Goal: Task Accomplishment & Management: Use online tool/utility

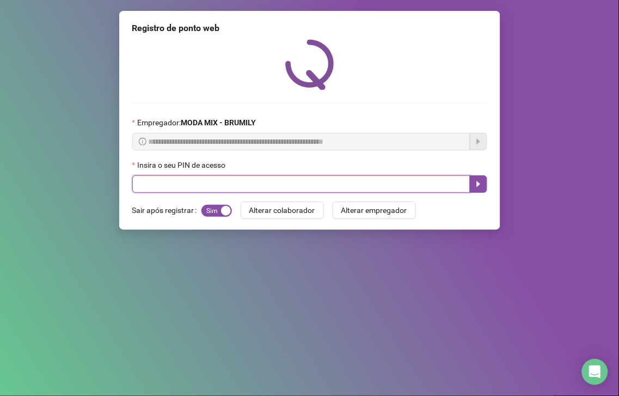
click at [336, 193] on input "text" at bounding box center [301, 183] width 338 height 17
type input "*****"
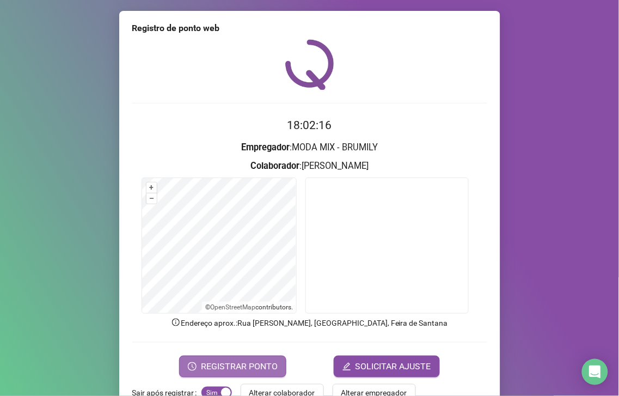
click at [213, 363] on span "REGISTRAR PONTO" at bounding box center [239, 366] width 77 height 13
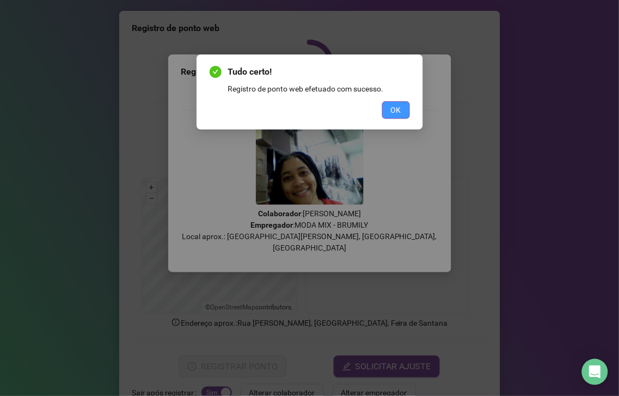
click at [408, 109] on button "OK" at bounding box center [396, 109] width 28 height 17
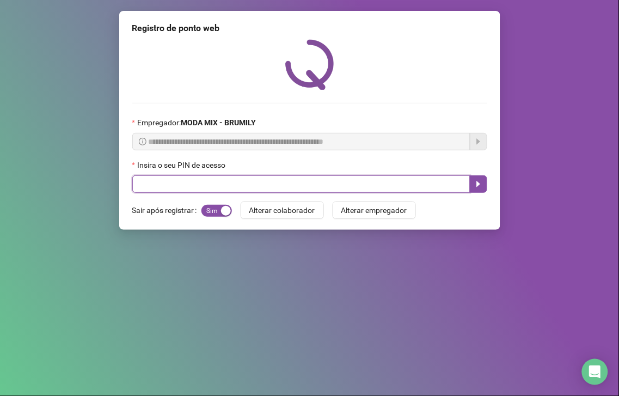
click at [195, 187] on input "text" at bounding box center [301, 183] width 338 height 17
type input "*****"
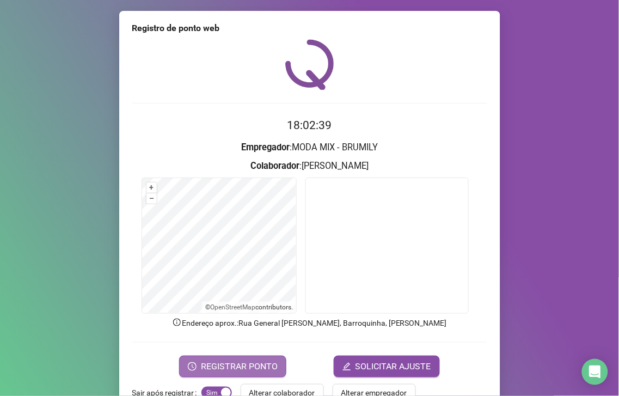
click at [246, 362] on span "REGISTRAR PONTO" at bounding box center [239, 366] width 77 height 13
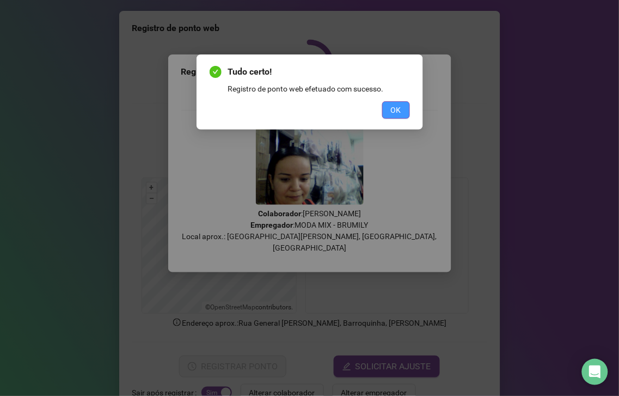
click at [403, 104] on button "OK" at bounding box center [396, 109] width 28 height 17
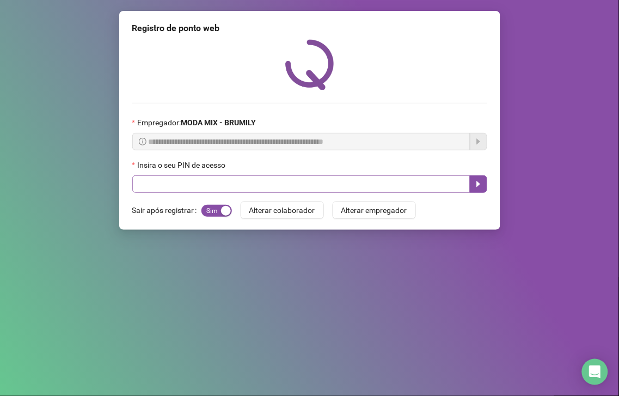
drag, startPoint x: 151, startPoint y: 174, endPoint x: 152, endPoint y: 180, distance: 6.2
click at [151, 176] on div "Insira o seu PIN de acesso" at bounding box center [309, 176] width 355 height 34
click at [158, 186] on input "text" at bounding box center [301, 183] width 338 height 17
type input "*****"
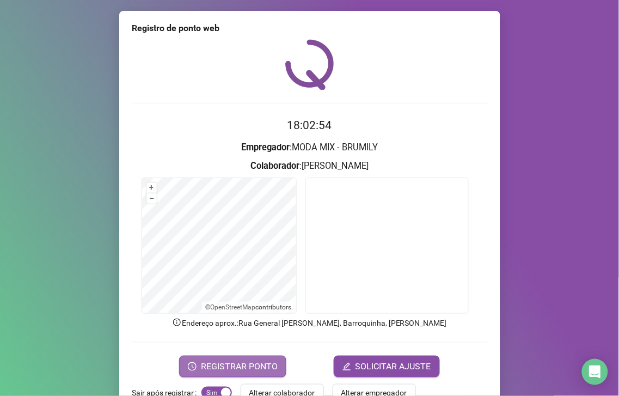
click at [245, 362] on span "REGISTRAR PONTO" at bounding box center [239, 366] width 77 height 13
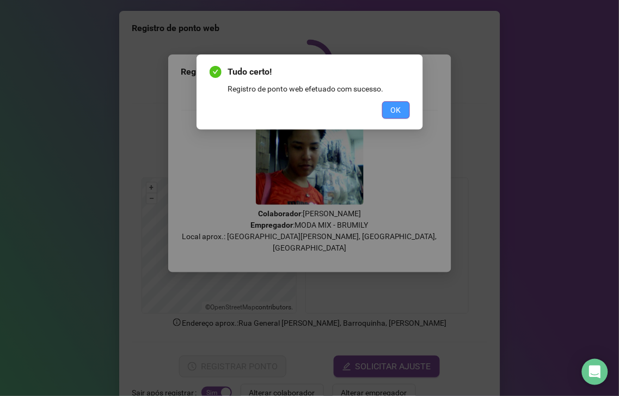
click at [388, 111] on button "OK" at bounding box center [396, 109] width 28 height 17
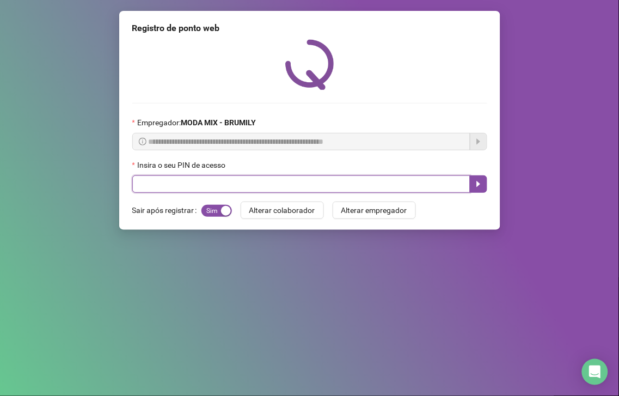
click at [317, 181] on input "text" at bounding box center [301, 183] width 338 height 17
type input "*****"
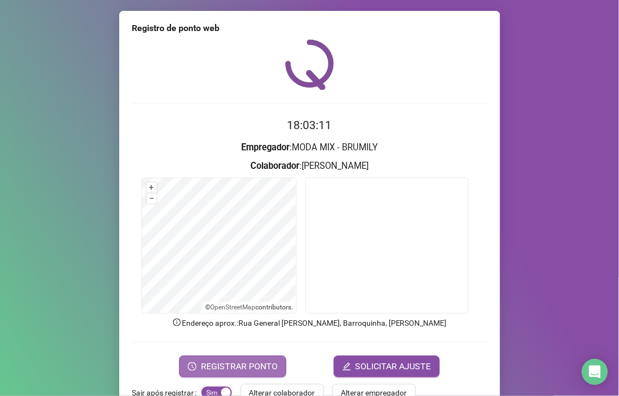
click at [213, 362] on span "REGISTRAR PONTO" at bounding box center [239, 366] width 77 height 13
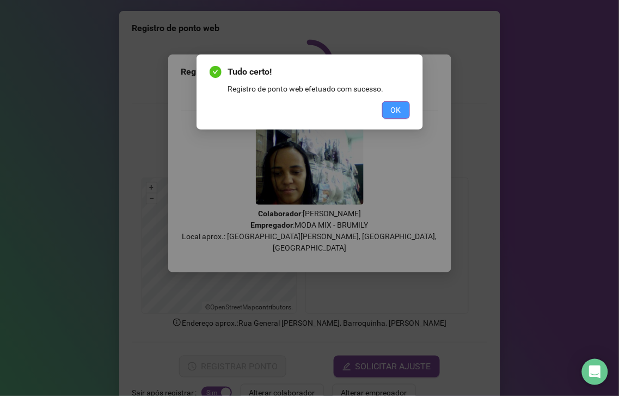
click at [388, 106] on button "OK" at bounding box center [396, 109] width 28 height 17
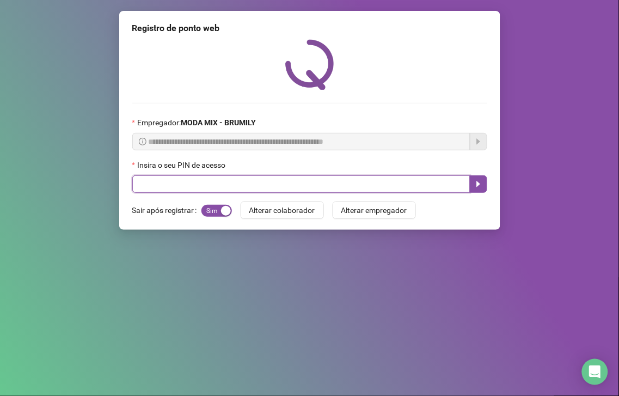
click at [328, 184] on input "text" at bounding box center [301, 183] width 338 height 17
type input "*****"
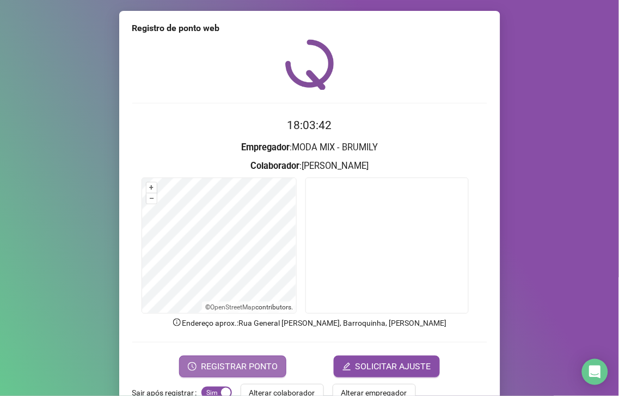
click at [247, 360] on span "REGISTRAR PONTO" at bounding box center [239, 366] width 77 height 13
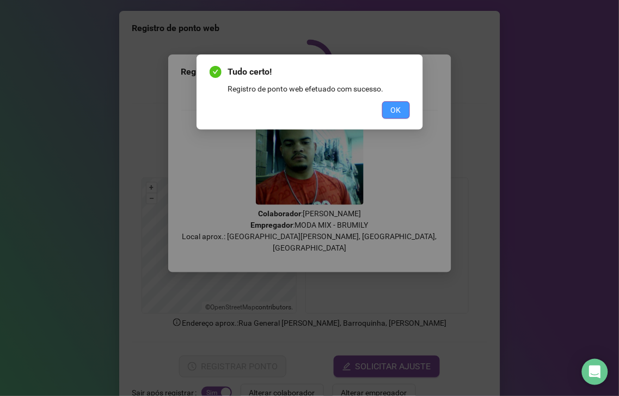
click at [402, 109] on button "OK" at bounding box center [396, 109] width 28 height 17
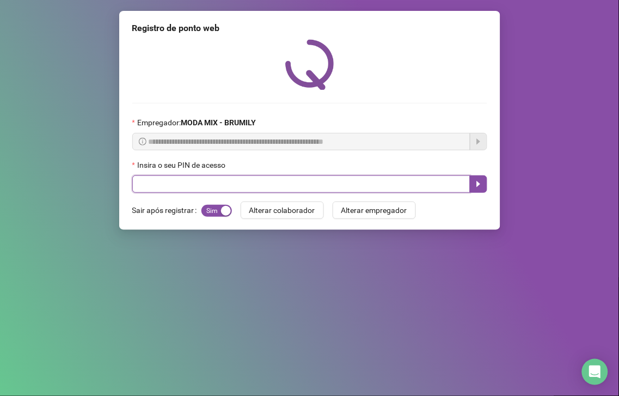
click at [224, 182] on input "text" at bounding box center [301, 183] width 338 height 17
type input "*****"
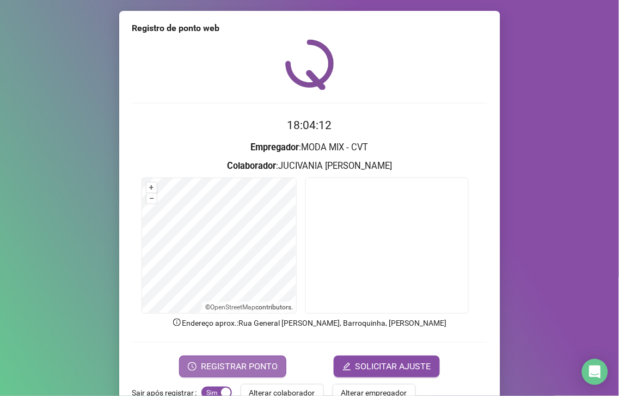
click at [240, 360] on span "REGISTRAR PONTO" at bounding box center [239, 366] width 77 height 13
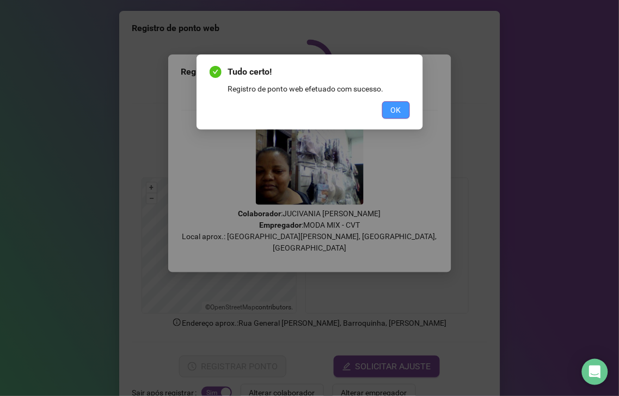
click at [396, 105] on span "OK" at bounding box center [396, 110] width 10 height 12
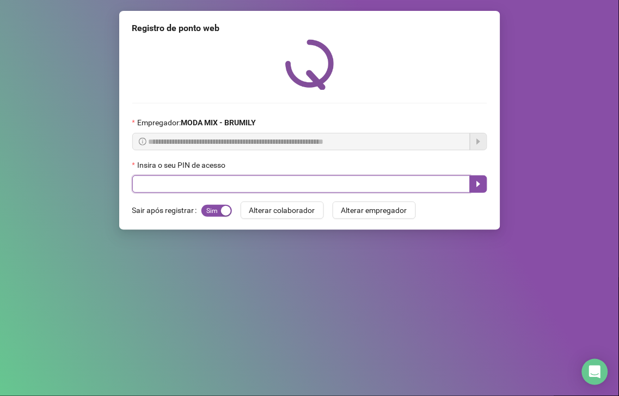
click at [255, 182] on input "text" at bounding box center [301, 183] width 338 height 17
type input "*****"
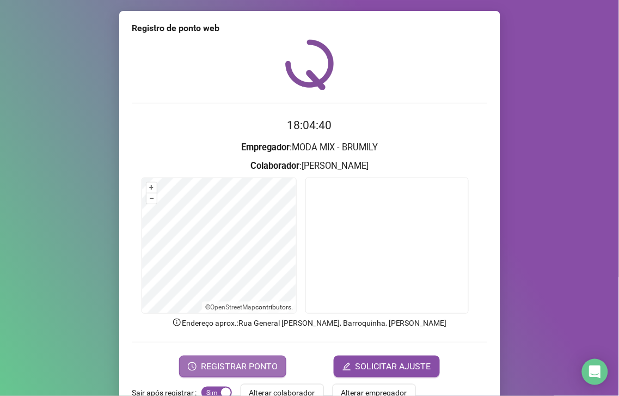
click at [211, 358] on button "REGISTRAR PONTO" at bounding box center [232, 367] width 107 height 22
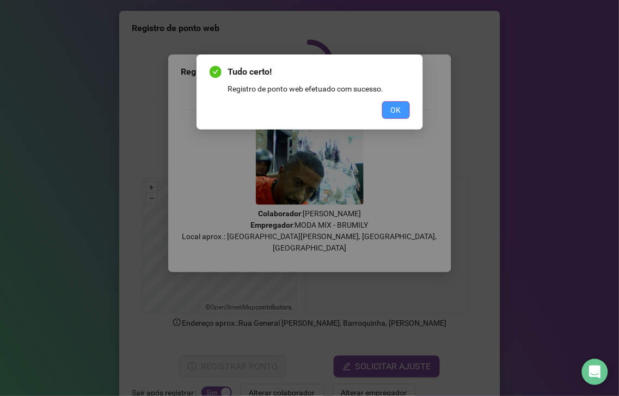
click at [396, 109] on span "OK" at bounding box center [396, 110] width 10 height 12
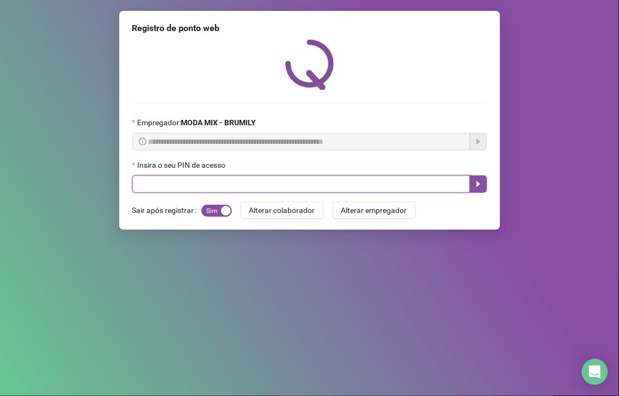
click at [193, 188] on input "text" at bounding box center [301, 183] width 338 height 17
type input "*****"
click at [470, 188] on button "button" at bounding box center [478, 183] width 17 height 17
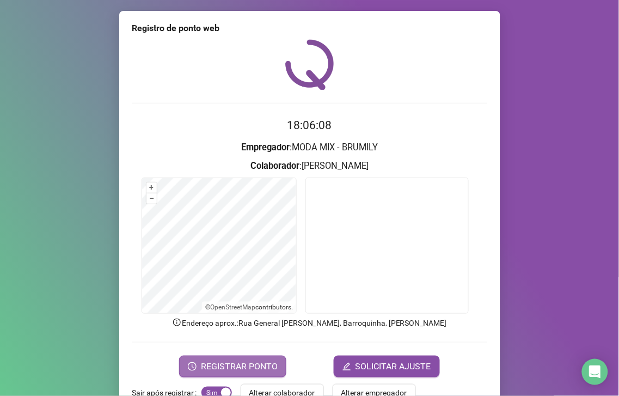
click at [227, 357] on button "REGISTRAR PONTO" at bounding box center [232, 367] width 107 height 22
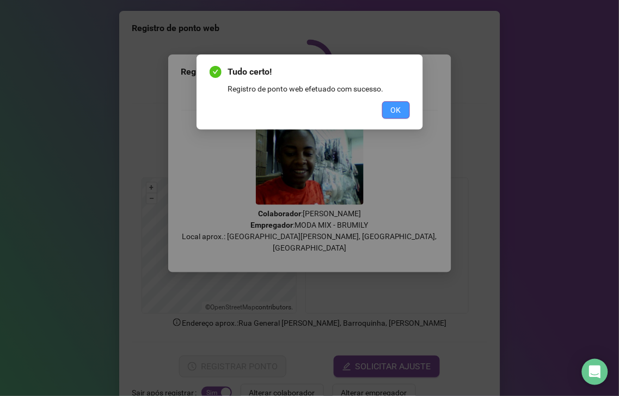
click at [393, 108] on span "OK" at bounding box center [396, 110] width 10 height 12
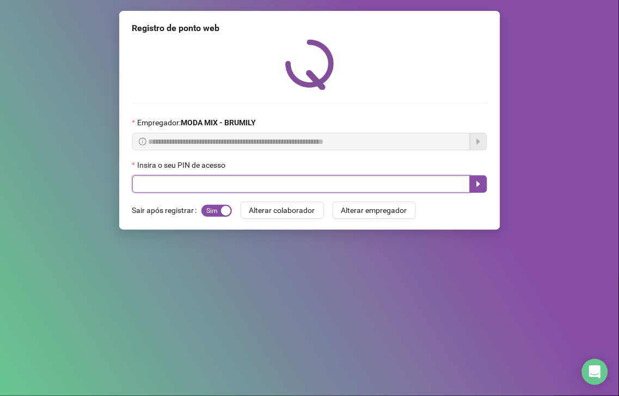
click at [336, 188] on input "text" at bounding box center [301, 183] width 338 height 17
type input "*****"
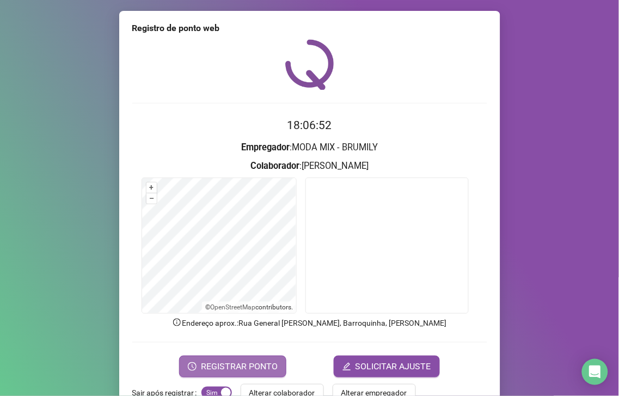
click at [222, 362] on span "REGISTRAR PONTO" at bounding box center [239, 366] width 77 height 13
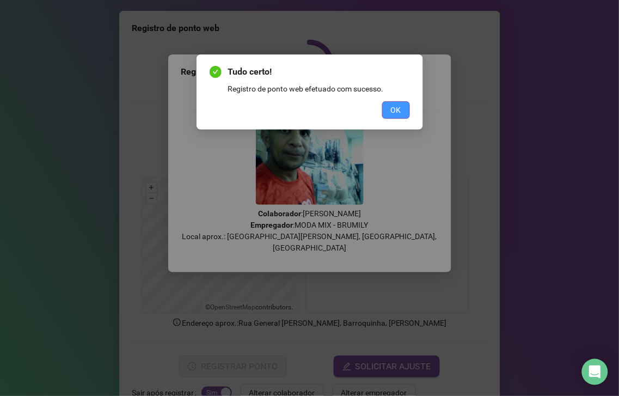
click at [395, 108] on span "OK" at bounding box center [396, 110] width 10 height 12
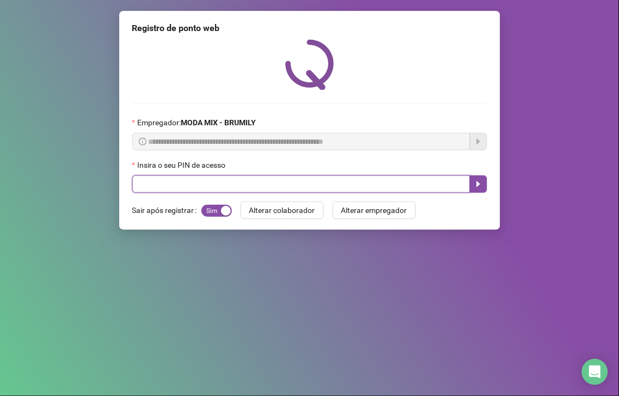
click at [155, 189] on input "text" at bounding box center [301, 183] width 338 height 17
type input "*****"
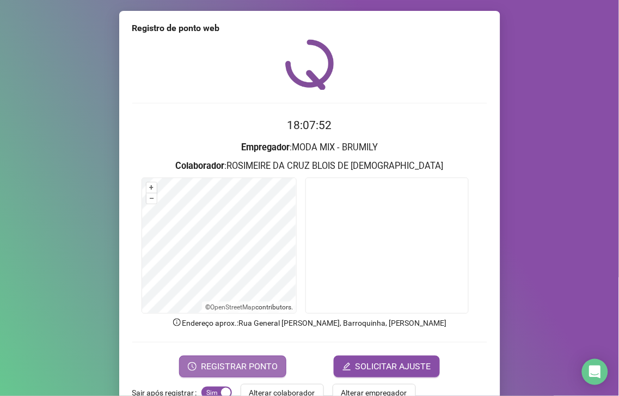
click at [253, 365] on span "REGISTRAR PONTO" at bounding box center [239, 366] width 77 height 13
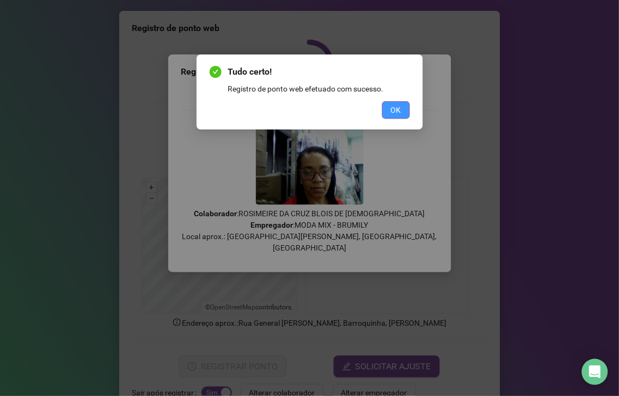
click at [394, 105] on span "OK" at bounding box center [396, 110] width 10 height 12
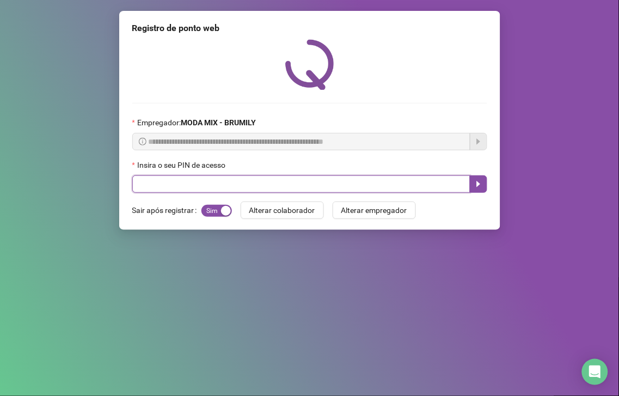
click at [169, 191] on input "text" at bounding box center [301, 183] width 338 height 17
type input "*****"
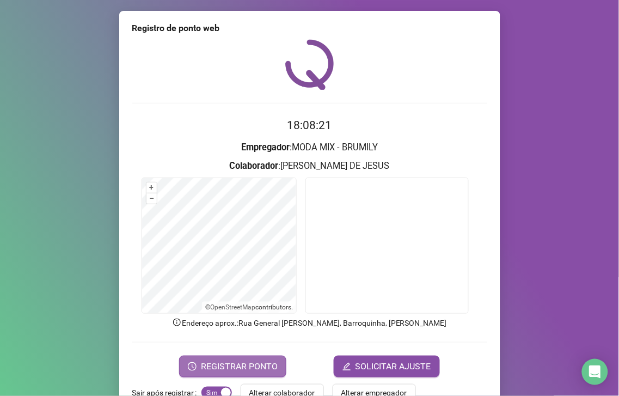
click at [258, 358] on button "REGISTRAR PONTO" at bounding box center [232, 367] width 107 height 22
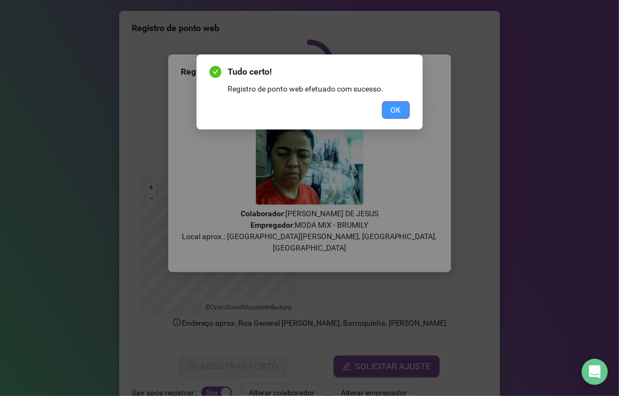
click at [399, 109] on span "OK" at bounding box center [396, 110] width 10 height 12
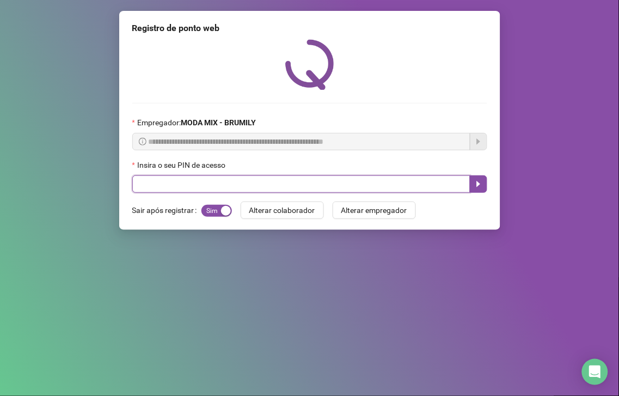
drag, startPoint x: 194, startPoint y: 184, endPoint x: 199, endPoint y: 188, distance: 6.6
click at [198, 186] on input "text" at bounding box center [301, 183] width 338 height 17
type input "*****"
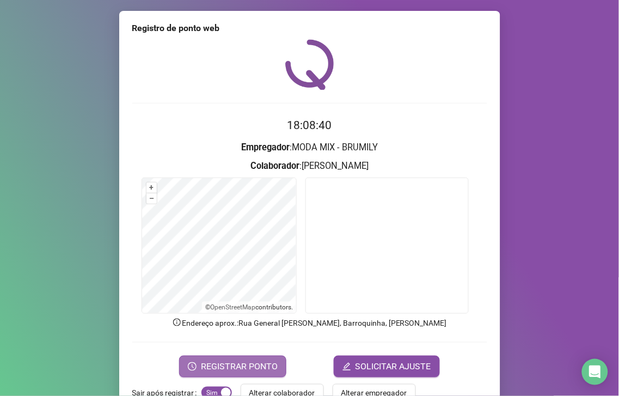
click at [236, 363] on span "REGISTRAR PONTO" at bounding box center [239, 366] width 77 height 13
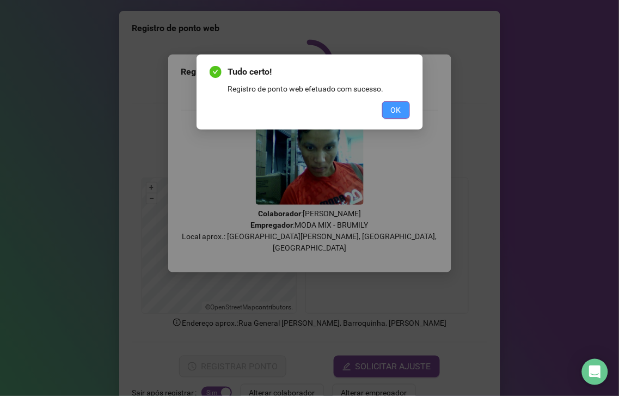
click at [393, 112] on span "OK" at bounding box center [396, 110] width 10 height 12
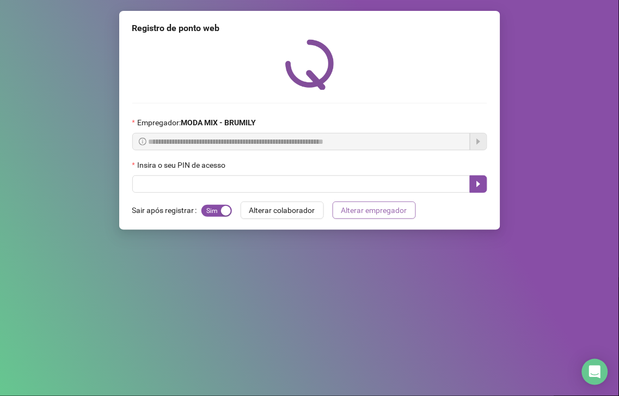
drag, startPoint x: 346, startPoint y: 214, endPoint x: 338, endPoint y: 211, distance: 8.6
click at [346, 215] on span "Alterar empregador" at bounding box center [374, 210] width 66 height 12
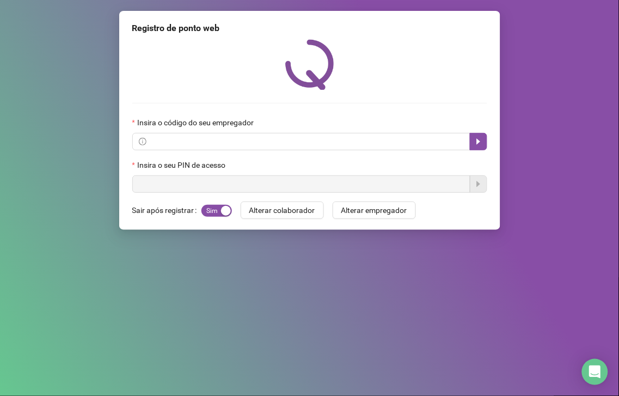
click at [347, 186] on input "text" at bounding box center [301, 183] width 338 height 17
click at [248, 162] on div "Insira o seu PIN de acesso" at bounding box center [309, 167] width 355 height 16
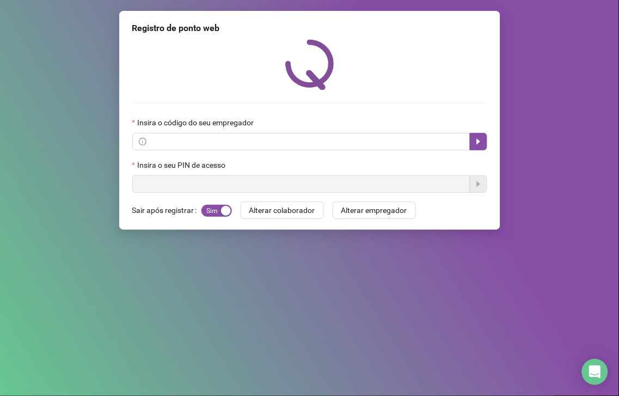
click at [270, 184] on input "text" at bounding box center [301, 183] width 338 height 17
drag, startPoint x: 155, startPoint y: 181, endPoint x: 156, endPoint y: 193, distance: 11.6
click at [156, 193] on input "text" at bounding box center [301, 183] width 338 height 17
click at [156, 192] on input "text" at bounding box center [301, 183] width 338 height 17
click at [154, 184] on input "text" at bounding box center [301, 183] width 338 height 17
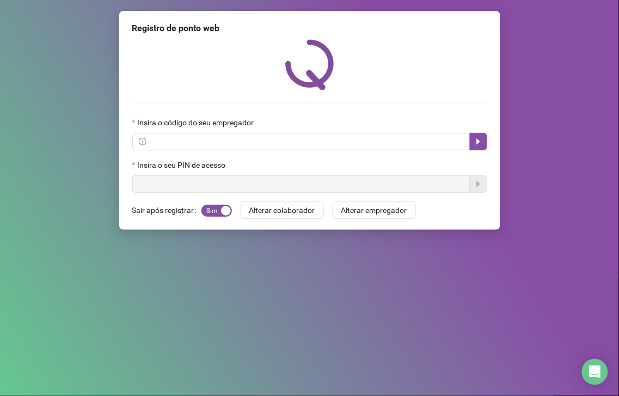
click at [151, 180] on input "text" at bounding box center [301, 183] width 338 height 17
click at [151, 182] on input "text" at bounding box center [301, 183] width 338 height 17
click at [149, 189] on input "text" at bounding box center [301, 183] width 338 height 17
click at [153, 191] on input "text" at bounding box center [301, 183] width 338 height 17
click at [154, 189] on input "text" at bounding box center [301, 183] width 338 height 17
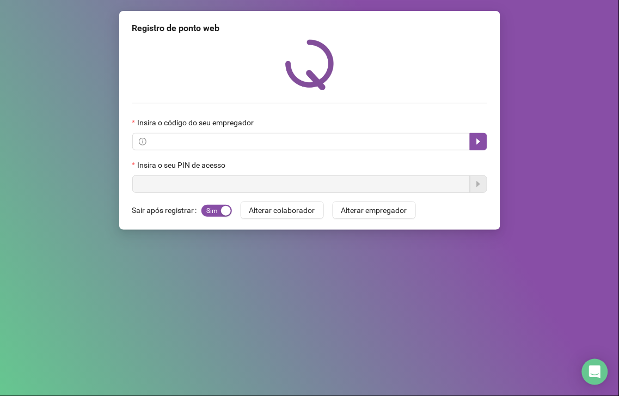
click at [155, 186] on input "text" at bounding box center [301, 183] width 338 height 17
drag, startPoint x: 136, startPoint y: 175, endPoint x: 147, endPoint y: 205, distance: 31.9
click at [135, 175] on div "Insira o seu PIN de acesso" at bounding box center [309, 167] width 355 height 16
click at [142, 182] on input "text" at bounding box center [301, 183] width 338 height 17
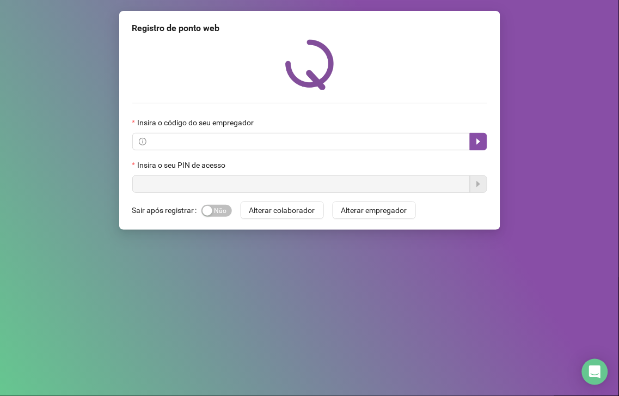
click at [186, 369] on div "Registro de ponto web Insira o código do seu empregador Insira o seu PIN de ace…" at bounding box center [309, 198] width 619 height 396
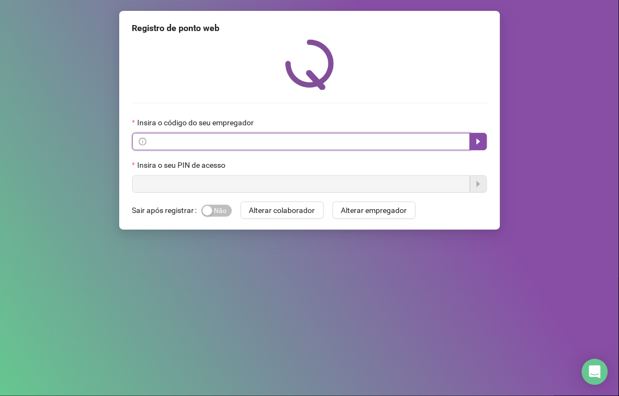
click at [176, 139] on input "text" at bounding box center [306, 142] width 315 height 12
paste input "**********"
type input "**********"
click at [411, 134] on span "**********" at bounding box center [301, 141] width 338 height 17
click at [410, 144] on input "**********" at bounding box center [306, 142] width 315 height 12
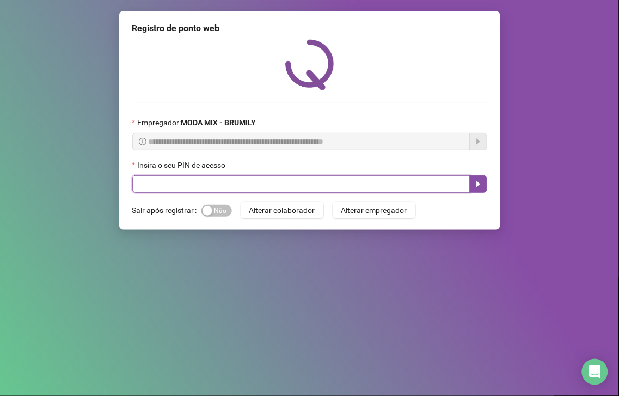
click at [210, 188] on input "text" at bounding box center [301, 183] width 338 height 17
click at [216, 189] on input "text" at bounding box center [301, 183] width 338 height 17
type input "*****"
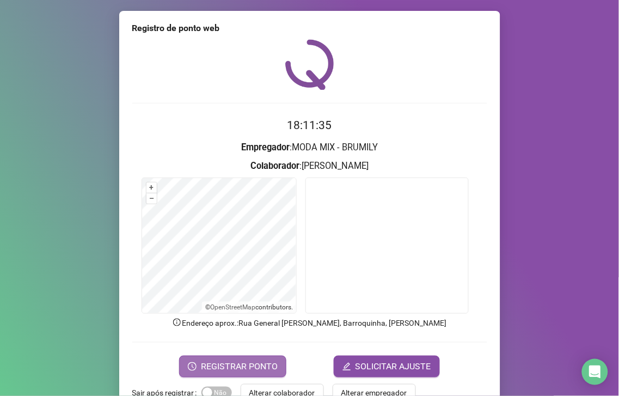
click at [201, 367] on span "REGISTRAR PONTO" at bounding box center [239, 366] width 77 height 13
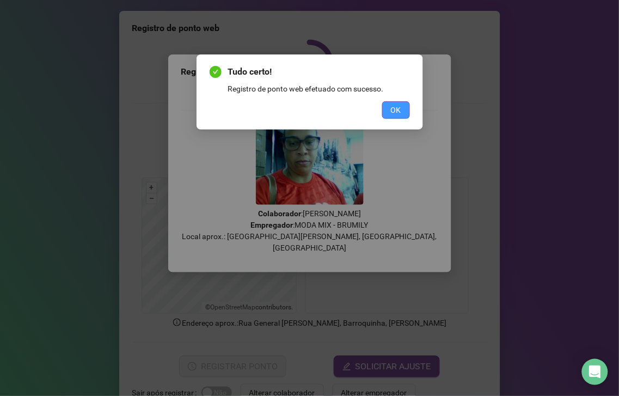
click at [394, 107] on span "OK" at bounding box center [396, 110] width 10 height 12
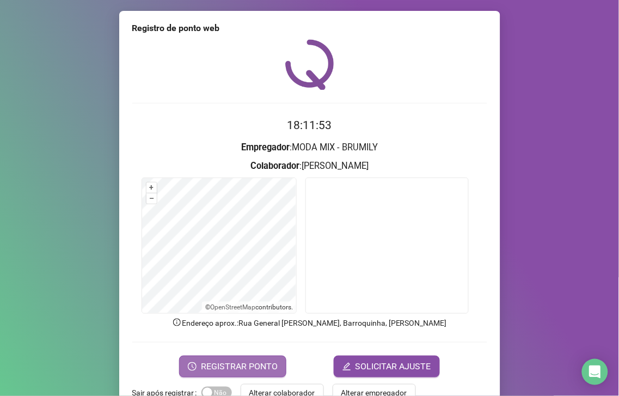
click at [215, 364] on span "REGISTRAR PONTO" at bounding box center [239, 366] width 77 height 13
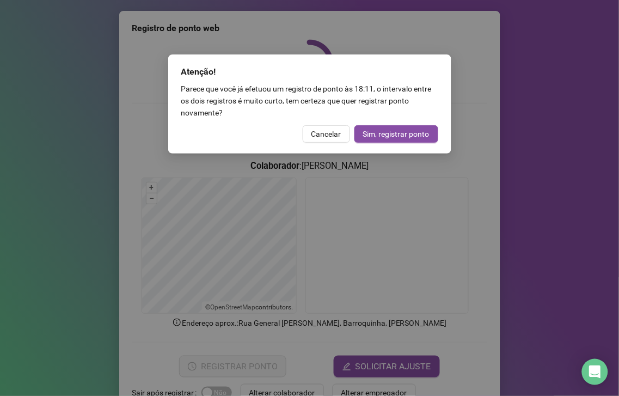
click at [369, 134] on span "Sim, registrar ponto" at bounding box center [396, 134] width 66 height 12
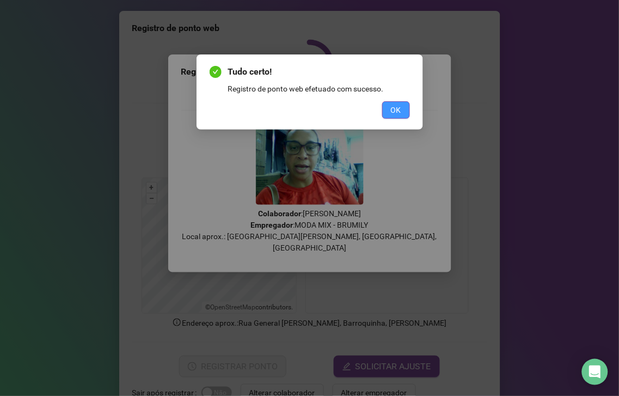
click at [406, 112] on button "OK" at bounding box center [396, 109] width 28 height 17
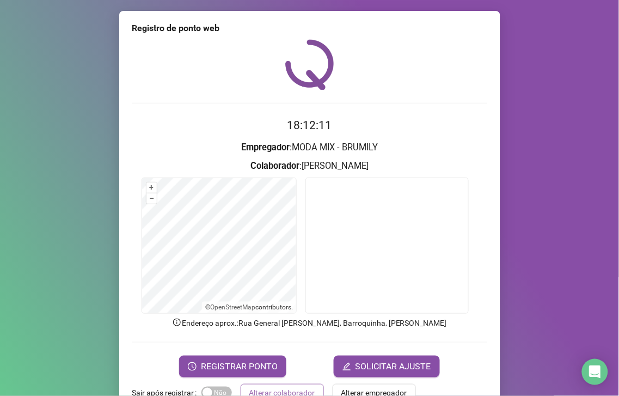
click at [264, 390] on span "Alterar colaborador" at bounding box center [282, 393] width 66 height 12
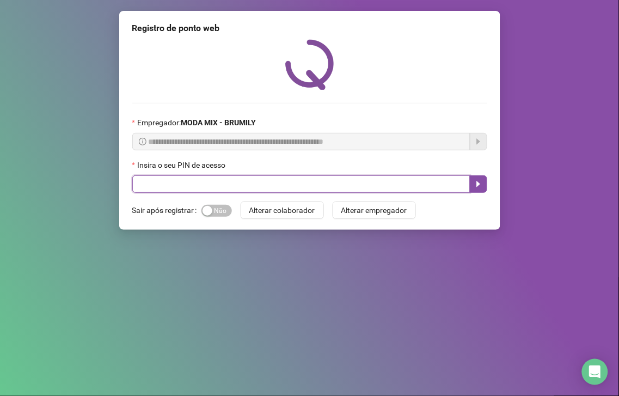
click at [424, 187] on input "text" at bounding box center [301, 183] width 338 height 17
type input "*****"
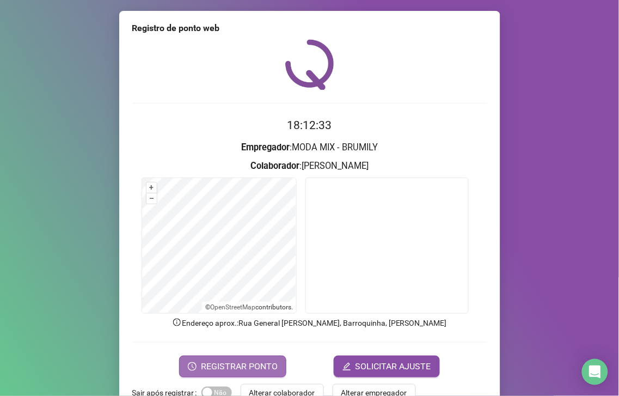
click at [212, 364] on span "REGISTRAR PONTO" at bounding box center [239, 366] width 77 height 13
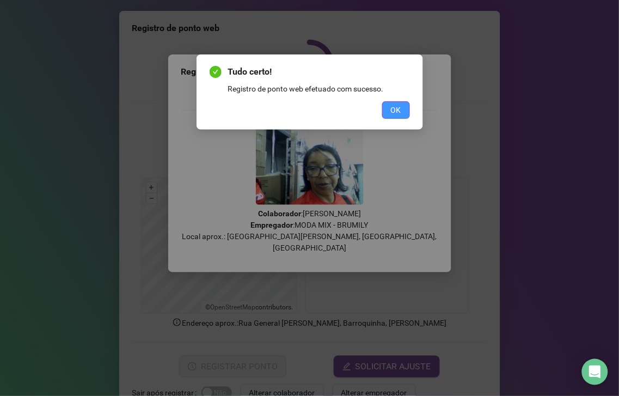
click at [394, 113] on span "OK" at bounding box center [396, 110] width 10 height 12
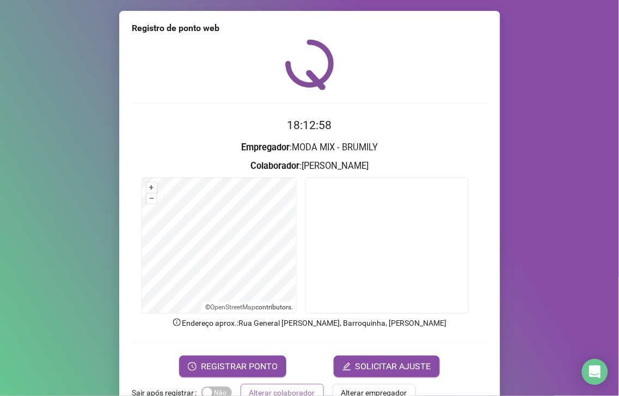
click at [279, 390] on span "Alterar colaborador" at bounding box center [282, 393] width 66 height 12
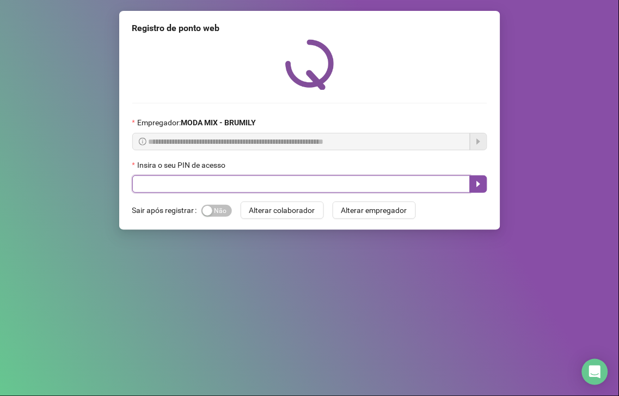
click at [142, 189] on input "text" at bounding box center [301, 183] width 338 height 17
type input "*****"
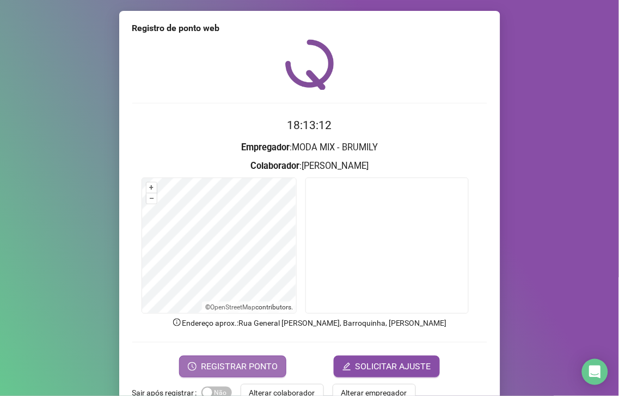
click at [262, 368] on span "REGISTRAR PONTO" at bounding box center [239, 366] width 77 height 13
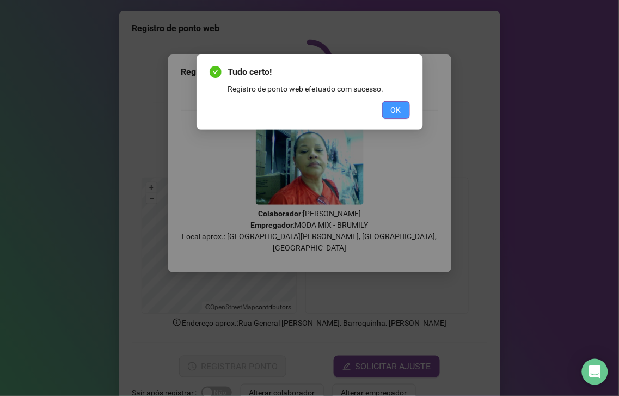
click at [394, 104] on span "OK" at bounding box center [396, 110] width 10 height 12
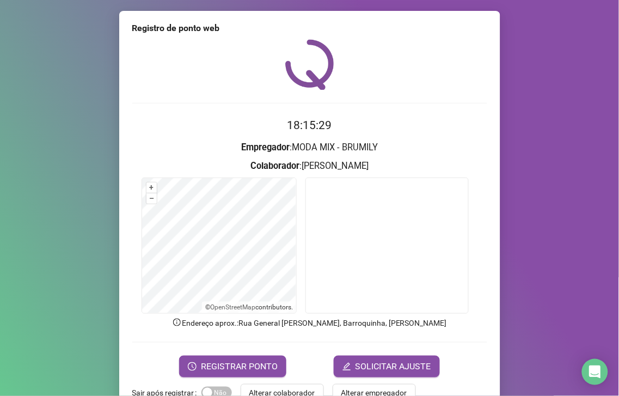
click at [291, 390] on span "Alterar colaborador" at bounding box center [282, 393] width 66 height 12
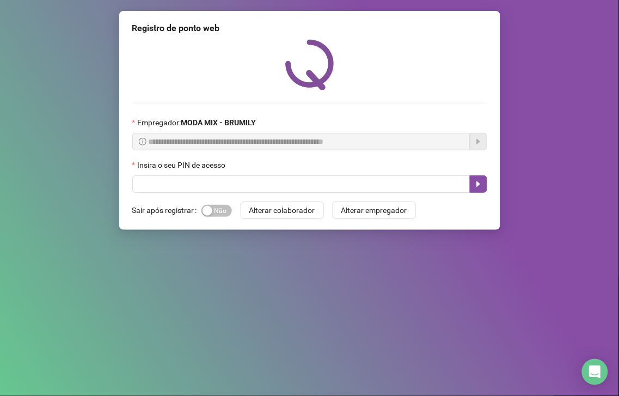
click at [394, 175] on div "Insira o seu PIN de acesso" at bounding box center [309, 167] width 355 height 16
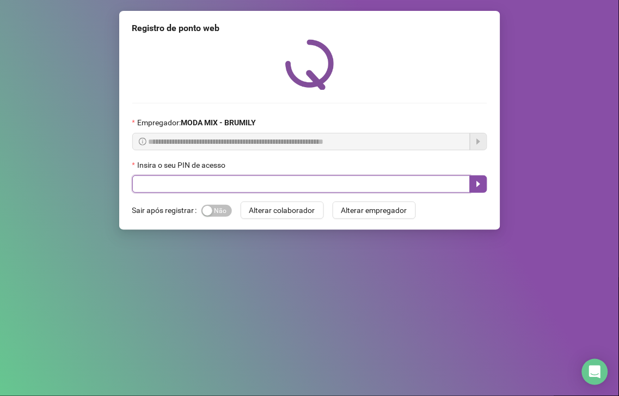
click at [389, 182] on input "text" at bounding box center [301, 183] width 338 height 17
type input "*****"
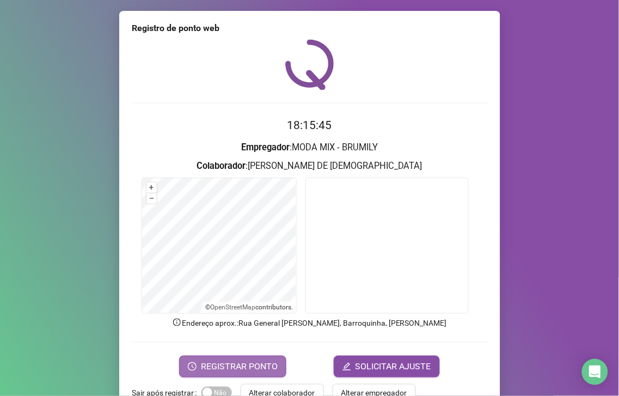
click at [220, 363] on span "REGISTRAR PONTO" at bounding box center [239, 366] width 77 height 13
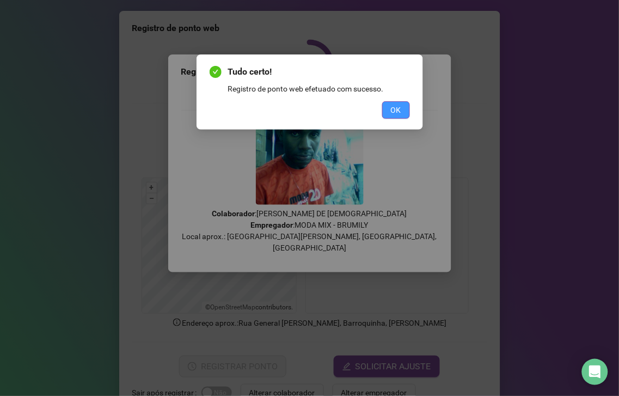
click at [401, 101] on button "OK" at bounding box center [396, 109] width 28 height 17
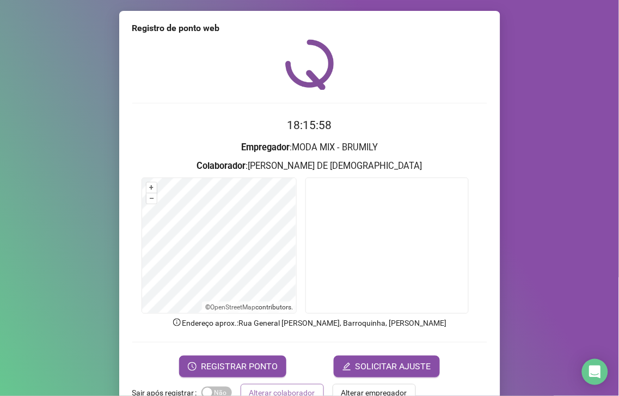
click at [280, 390] on span "Alterar colaborador" at bounding box center [282, 393] width 66 height 12
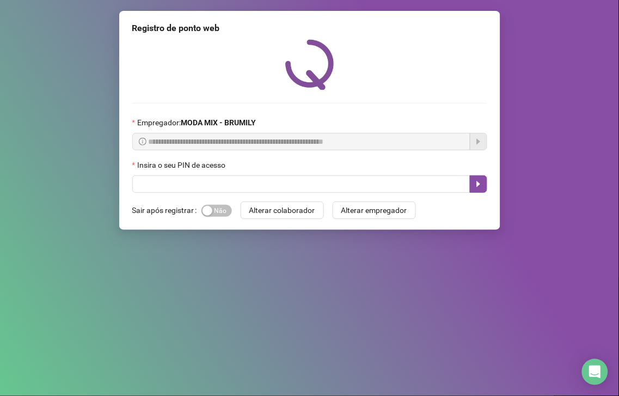
click at [195, 209] on label "Sair após registrar" at bounding box center [166, 209] width 69 height 17
click at [207, 209] on div "button" at bounding box center [208, 211] width 10 height 10
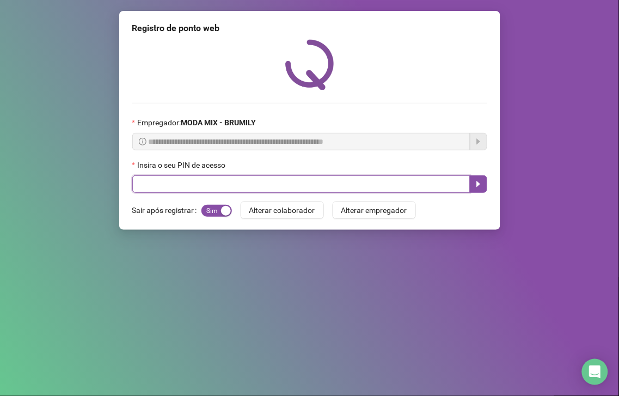
click at [198, 184] on input "text" at bounding box center [301, 183] width 338 height 17
type input "*****"
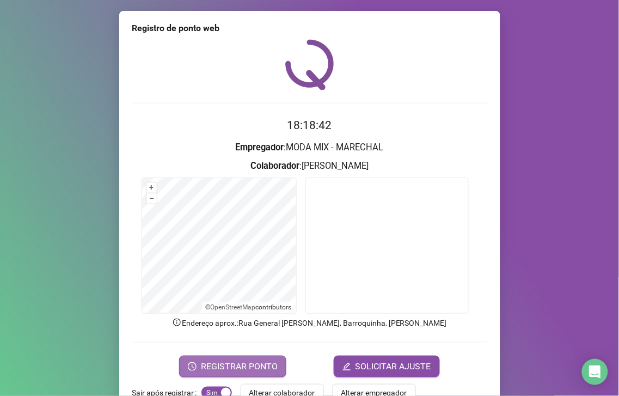
click at [211, 360] on span "REGISTRAR PONTO" at bounding box center [239, 366] width 77 height 13
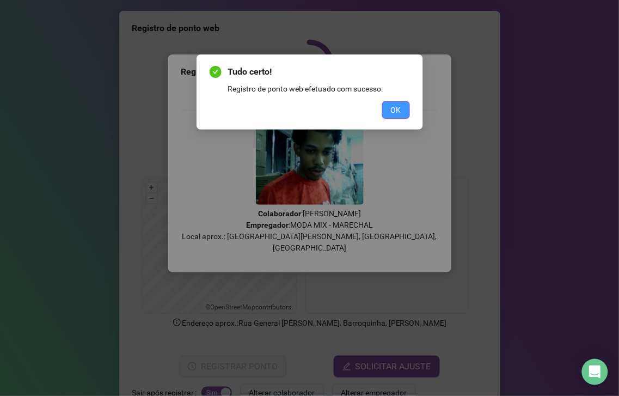
click at [393, 106] on span "OK" at bounding box center [396, 110] width 10 height 12
